Goal: Task Accomplishment & Management: Manage account settings

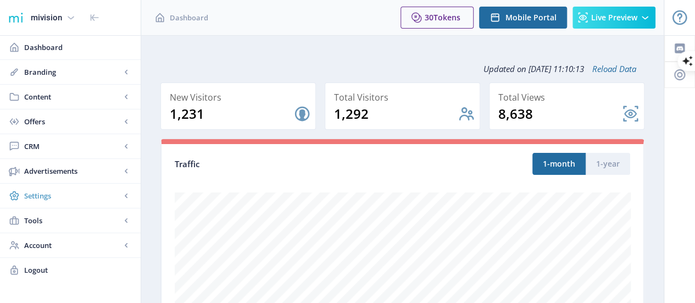
click at [58, 198] on span "Settings" at bounding box center [72, 195] width 97 height 11
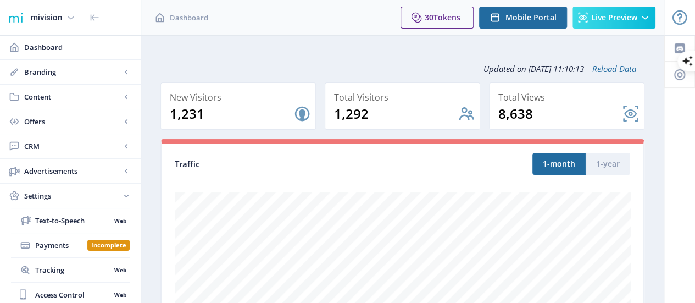
scroll to position [56, 0]
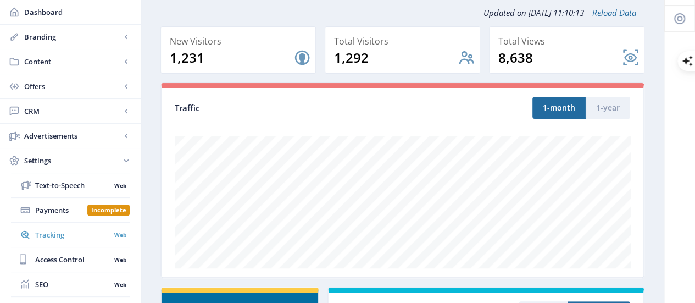
click at [52, 229] on span "Tracking" at bounding box center [72, 234] width 75 height 11
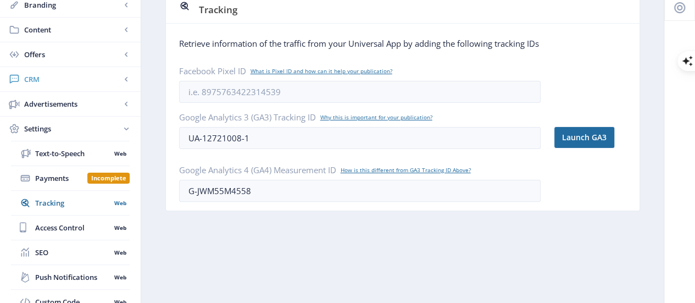
scroll to position [66, 0]
click at [76, 82] on span "CRM" at bounding box center [72, 79] width 97 height 11
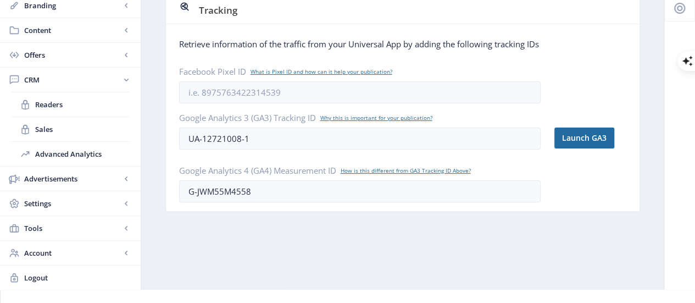
scroll to position [51, 0]
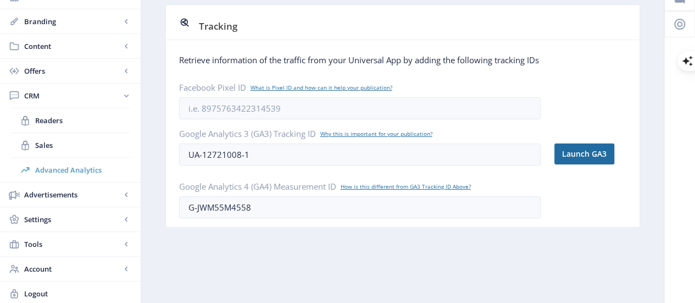
click at [72, 167] on span "Advanced Analytics" at bounding box center [82, 169] width 94 height 11
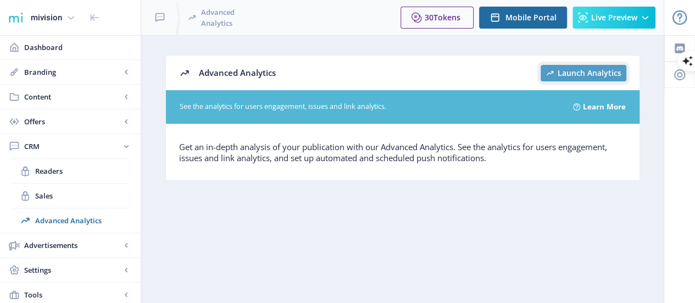
click at [578, 69] on span "Launch Analytics" at bounding box center [589, 73] width 64 height 9
click at [72, 52] on span "Dashboard" at bounding box center [78, 47] width 108 height 11
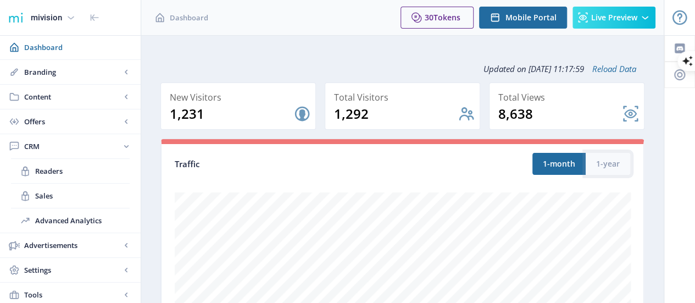
click at [616, 159] on button "1-year" at bounding box center [607, 164] width 44 height 22
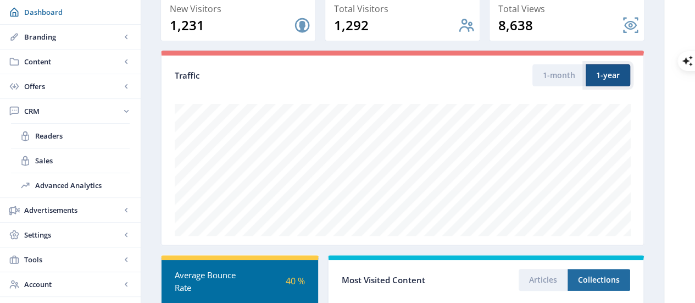
scroll to position [89, 0]
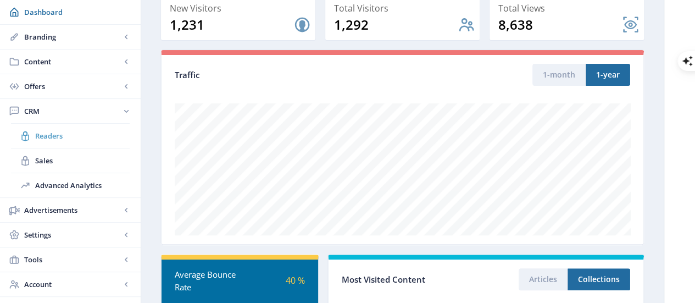
click at [53, 136] on span "Readers" at bounding box center [82, 135] width 94 height 11
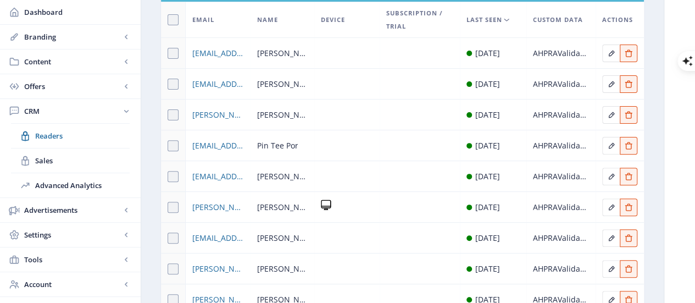
scroll to position [109, 0]
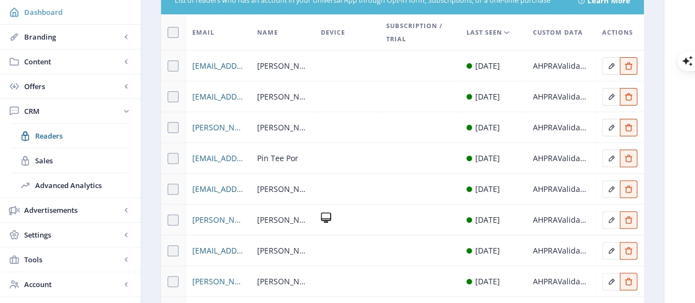
click at [58, 16] on span "Dashboard" at bounding box center [78, 12] width 108 height 11
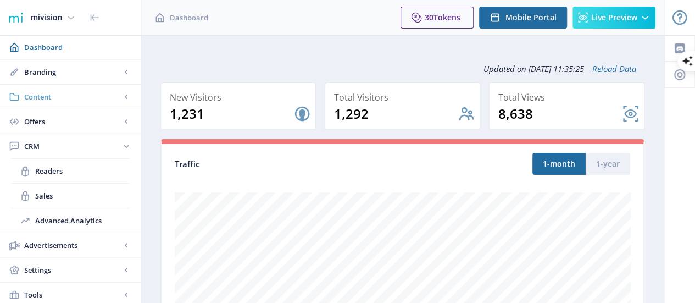
click at [82, 98] on span "Content" at bounding box center [72, 96] width 97 height 11
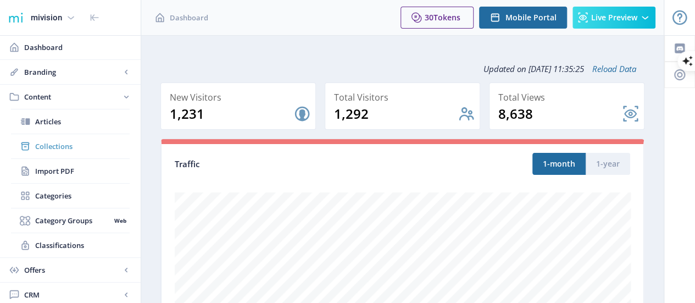
click at [80, 146] on span "Collections" at bounding box center [82, 146] width 94 height 11
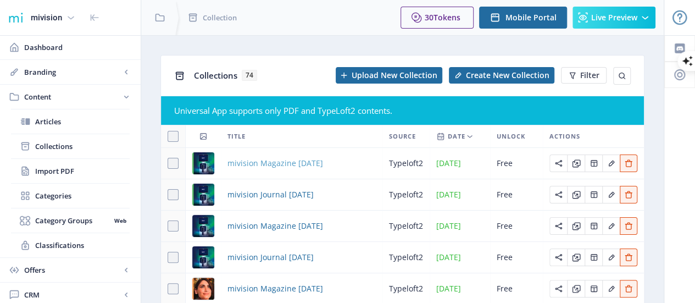
click at [279, 162] on span "mivision Magazine [DATE]" at bounding box center [275, 162] width 96 height 13
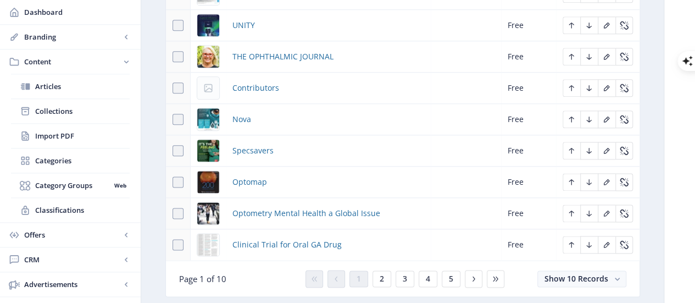
scroll to position [616, 0]
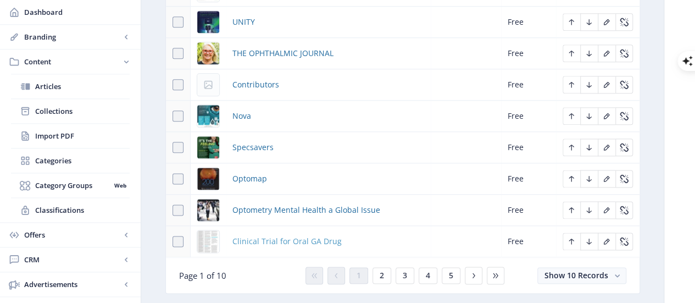
click at [303, 236] on span "Clinical Trial for Oral GA Drug" at bounding box center [286, 240] width 109 height 13
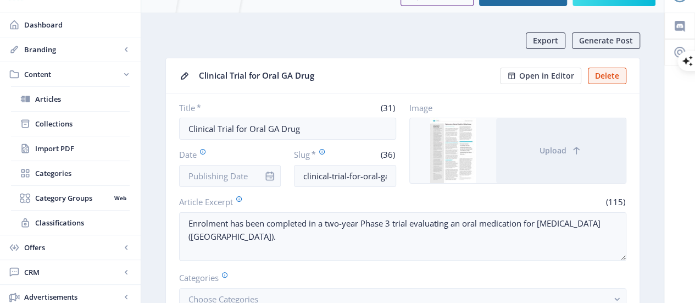
scroll to position [23, 0]
click at [328, 175] on input "clinical-trial-for-oral-ga-drug-1cc0" at bounding box center [345, 175] width 102 height 22
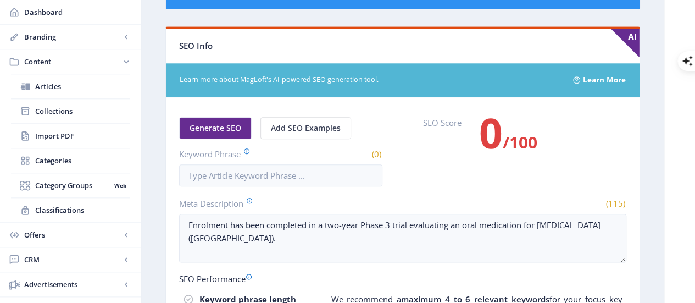
scroll to position [555, 0]
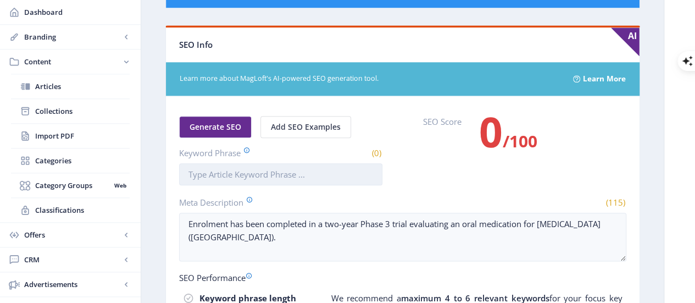
click at [295, 172] on input "Keyword Phrase" at bounding box center [280, 174] width 203 height 22
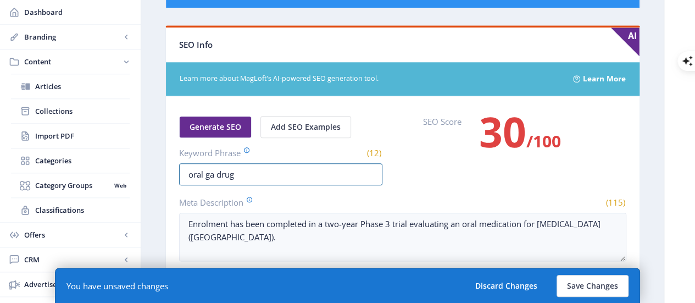
type input "oral ga drug"
click at [462, 162] on div "SEO Score 30 /100" at bounding box center [524, 142] width 203 height 53
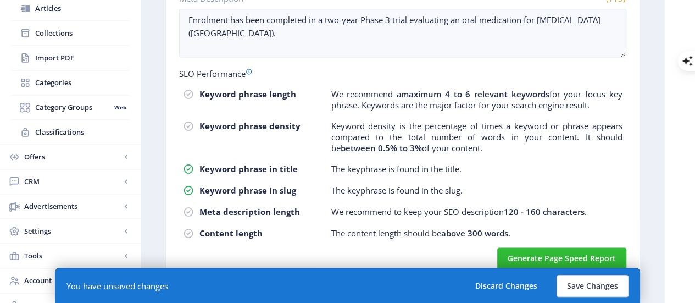
scroll to position [771, 0]
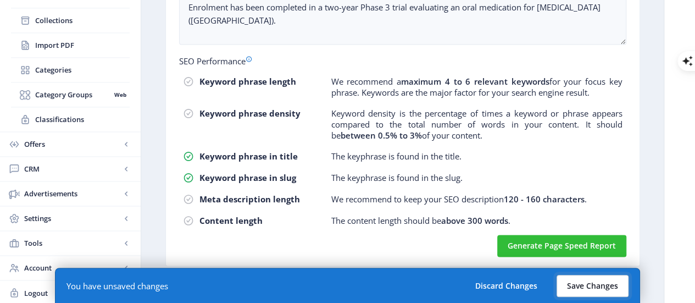
click at [598, 285] on button "Save Changes" at bounding box center [592, 286] width 72 height 22
click at [571, 281] on button "Save Changes" at bounding box center [592, 286] width 72 height 22
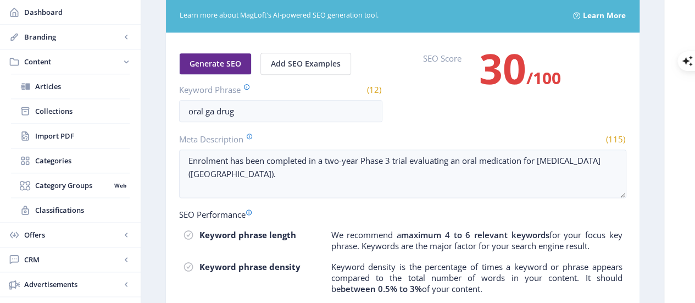
scroll to position [618, 0]
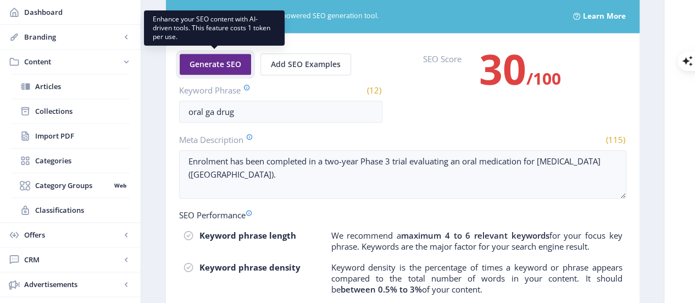
click at [208, 60] on span "Generate SEO" at bounding box center [215, 64] width 52 height 9
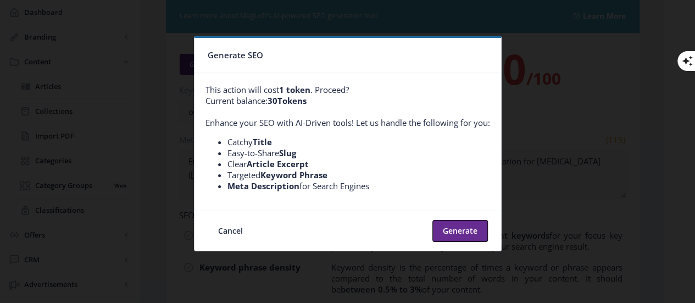
scroll to position [0, 0]
click at [458, 229] on button "Generate" at bounding box center [459, 231] width 55 height 22
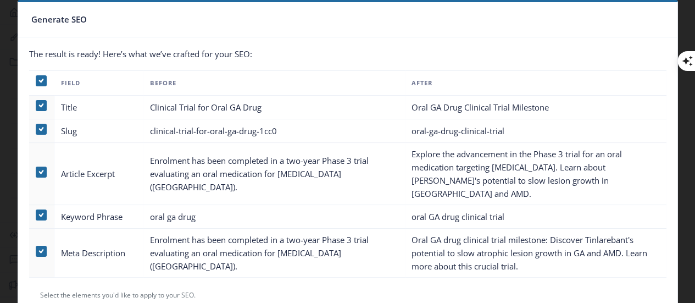
click at [381, 274] on div "The result is ready! Here’s what we’ve crafted for your SEO: Field Before After…" at bounding box center [347, 174] width 659 height 274
click at [9, 251] on div at bounding box center [347, 151] width 695 height 303
click at [32, 253] on td at bounding box center [41, 252] width 25 height 49
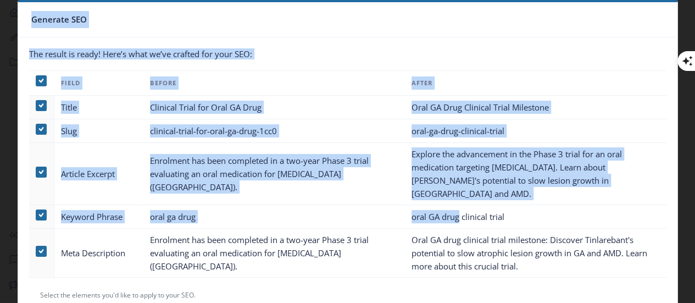
drag, startPoint x: 460, startPoint y: 206, endPoint x: 478, endPoint y: 328, distance: 123.7
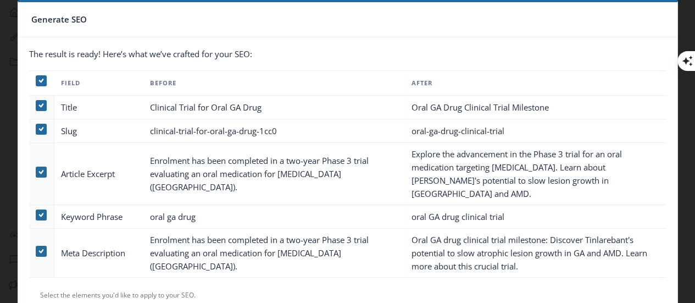
click at [233, 282] on div "The result is ready! Here’s what we’ve crafted for your SEO: Field Before After…" at bounding box center [347, 174] width 659 height 274
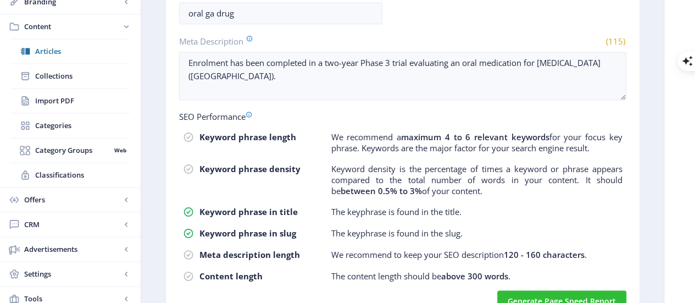
scroll to position [717, 0]
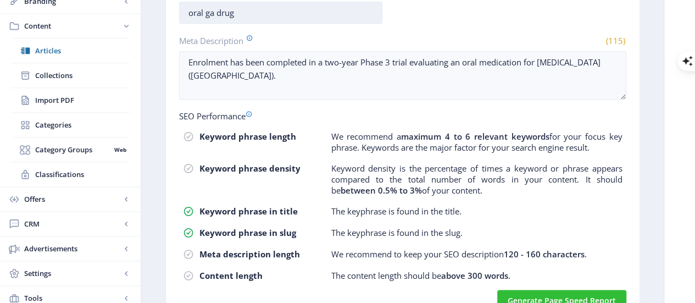
drag, startPoint x: 262, startPoint y: 12, endPoint x: 248, endPoint y: 5, distance: 16.0
click at [248, 5] on input "oral ga drug" at bounding box center [280, 13] width 203 height 22
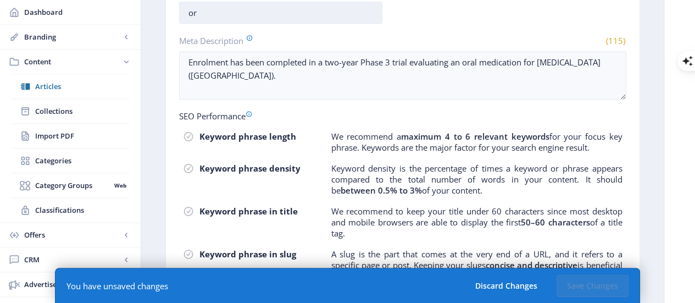
type input "o"
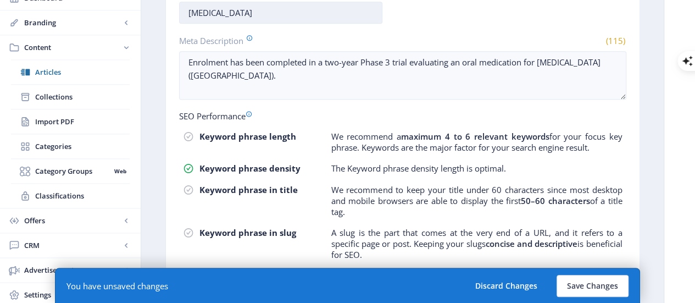
type input "[MEDICAL_DATA]"
click at [605, 279] on button "Save Changes" at bounding box center [592, 286] width 72 height 22
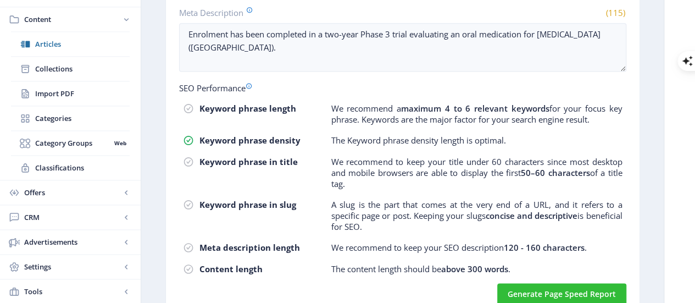
scroll to position [746, 0]
